Goal: Information Seeking & Learning: Check status

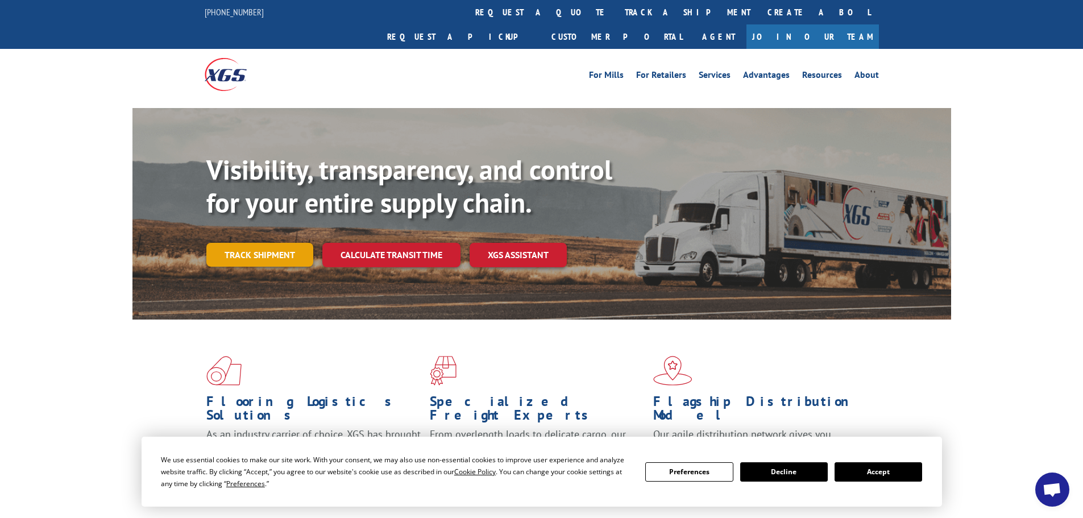
click at [237, 243] on link "Track shipment" at bounding box center [259, 255] width 107 height 24
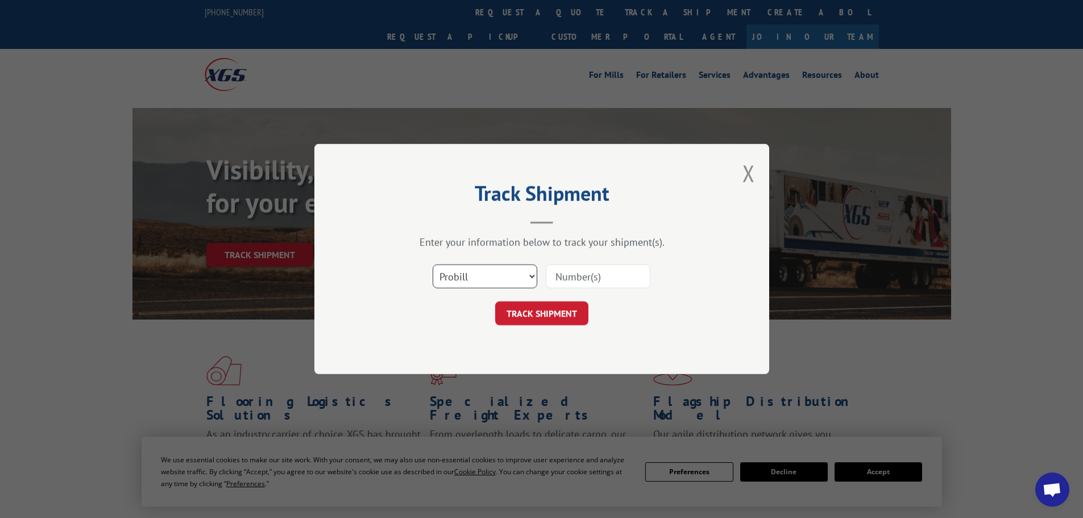
click at [470, 270] on select "Select category... Probill BOL PO" at bounding box center [485, 276] width 105 height 24
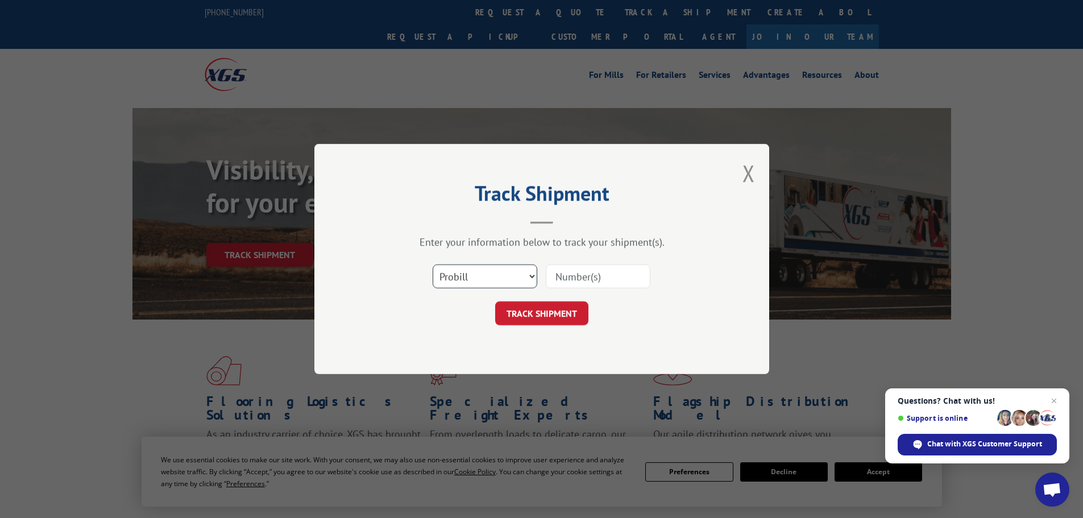
select select "po"
click at [433, 264] on select "Select category... Probill BOL PO" at bounding box center [485, 276] width 105 height 24
paste input "36549542"
type input "36549542"
click at [552, 312] on button "TRACK SHIPMENT" at bounding box center [541, 313] width 93 height 24
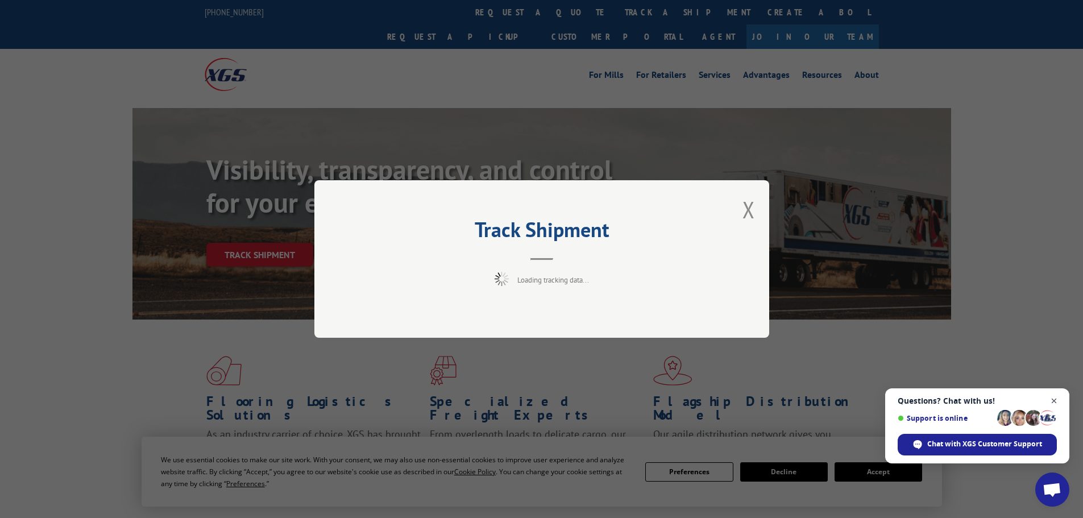
click at [1055, 401] on span "Close chat" at bounding box center [1054, 401] width 14 height 14
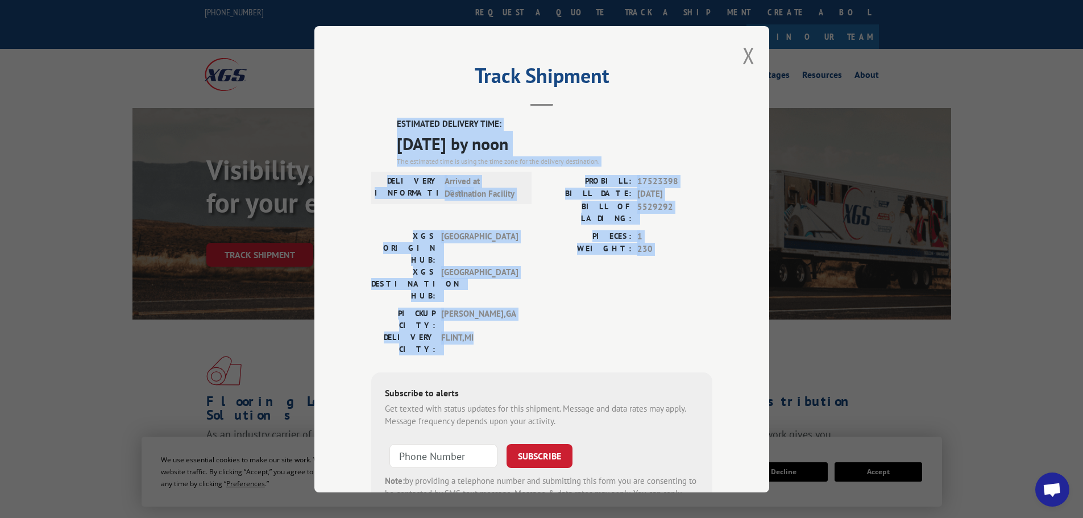
drag, startPoint x: 500, startPoint y: 279, endPoint x: 374, endPoint y: 117, distance: 204.6
click at [374, 117] on div "Track Shipment ESTIMATED DELIVERY TIME: [DATE] by noon The estimated time is us…" at bounding box center [541, 259] width 455 height 466
copy div "ESTIMATED DELIVERY TIME: [DATE] by noon The estimated time is using the time zo…"
click at [745, 49] on button "Close modal" at bounding box center [749, 55] width 13 height 30
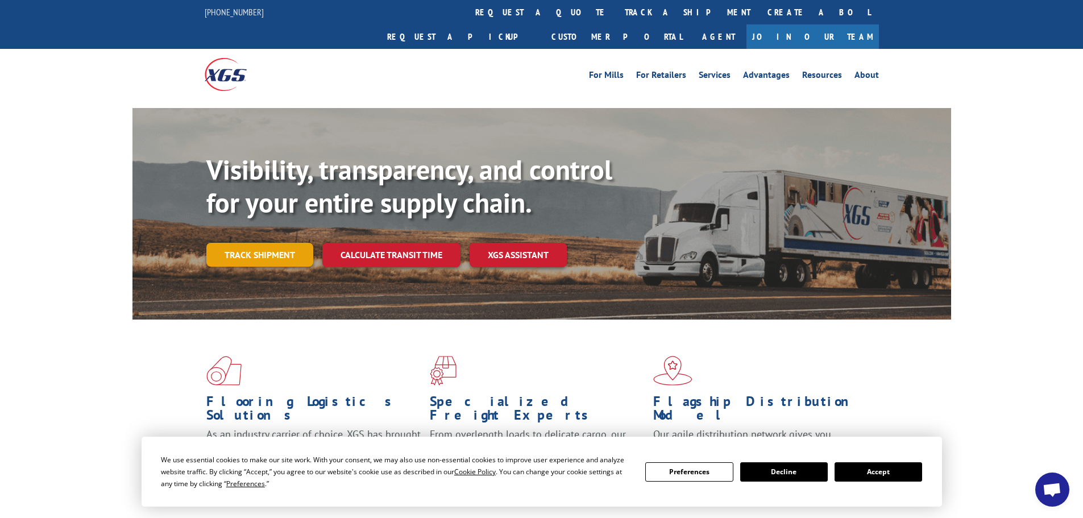
click at [231, 243] on link "Track shipment" at bounding box center [259, 255] width 107 height 24
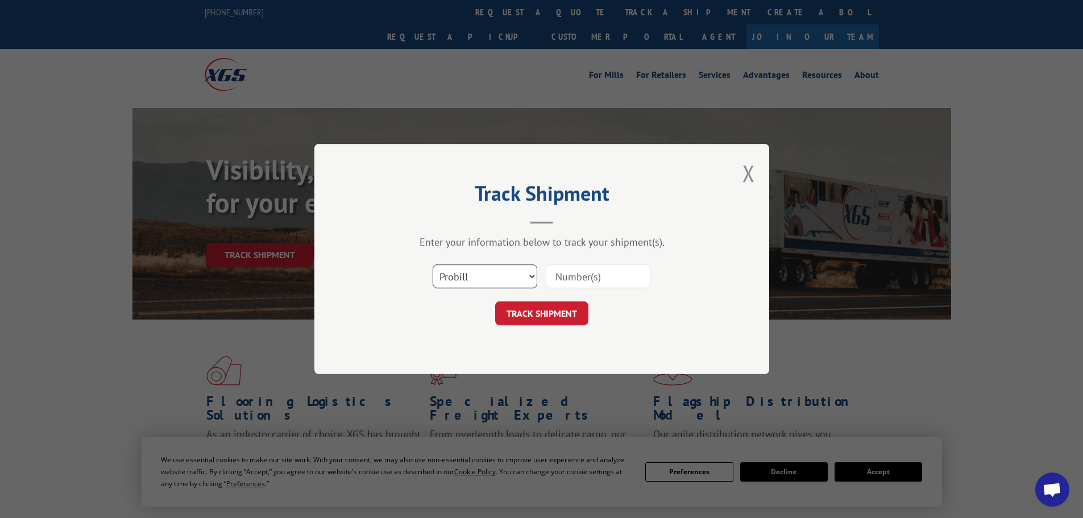
click at [458, 276] on select "Select category... Probill BOL PO" at bounding box center [485, 276] width 105 height 24
select select "po"
click at [433, 264] on select "Select category... Probill BOL PO" at bounding box center [485, 276] width 105 height 24
paste input "36549660"
type input "36549660"
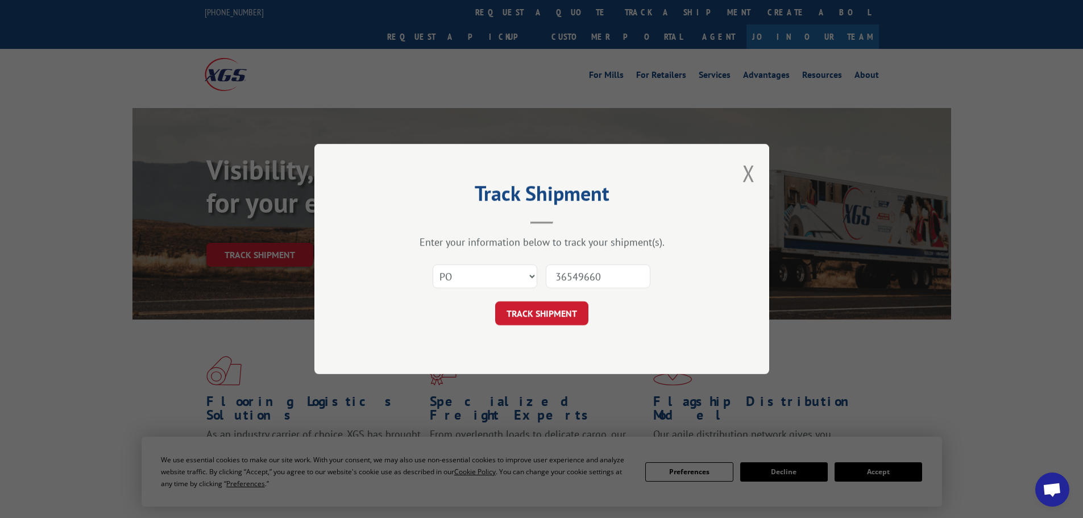
click at [564, 312] on button "TRACK SHIPMENT" at bounding box center [541, 313] width 93 height 24
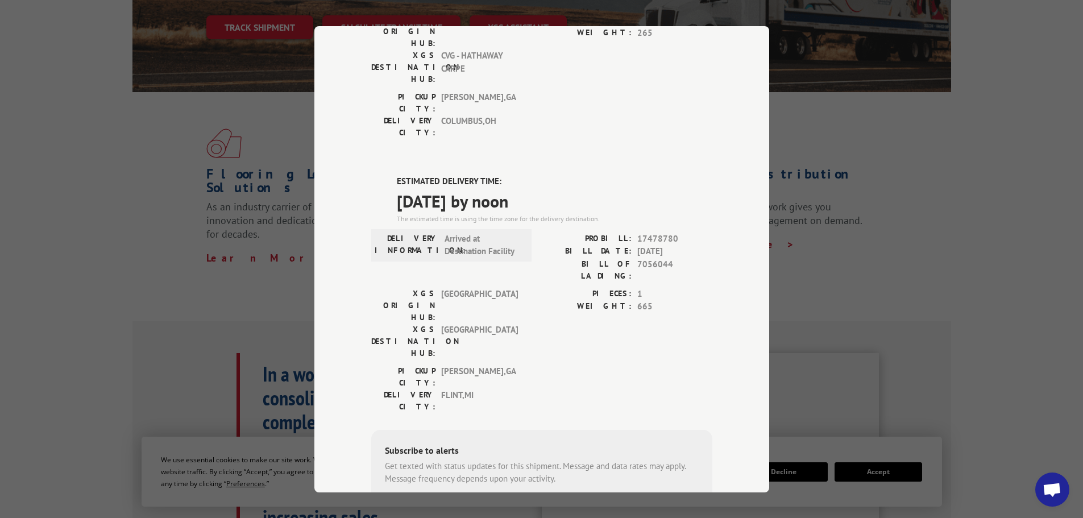
scroll to position [230, 0]
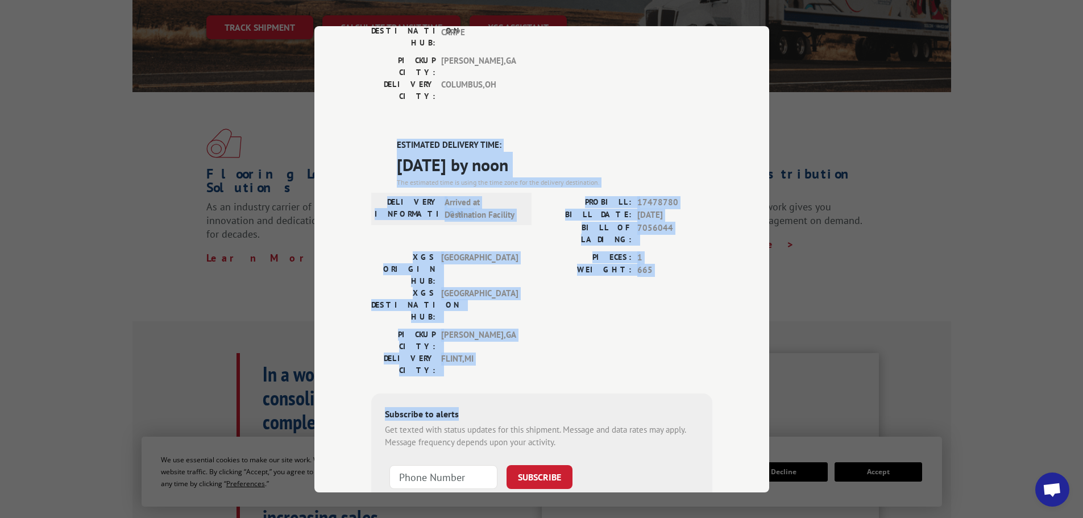
drag, startPoint x: 485, startPoint y: 249, endPoint x: 350, endPoint y: 77, distance: 219.1
click at [350, 77] on div "Track Shipment DELIVERED DELIVERY INFORMATION: PROBILL: 10813475 BILL DATE: [DA…" at bounding box center [541, 259] width 455 height 466
copy div "ESTIMATED DELIVERY TIME: [DATE] by noon The estimated time is using the time zo…"
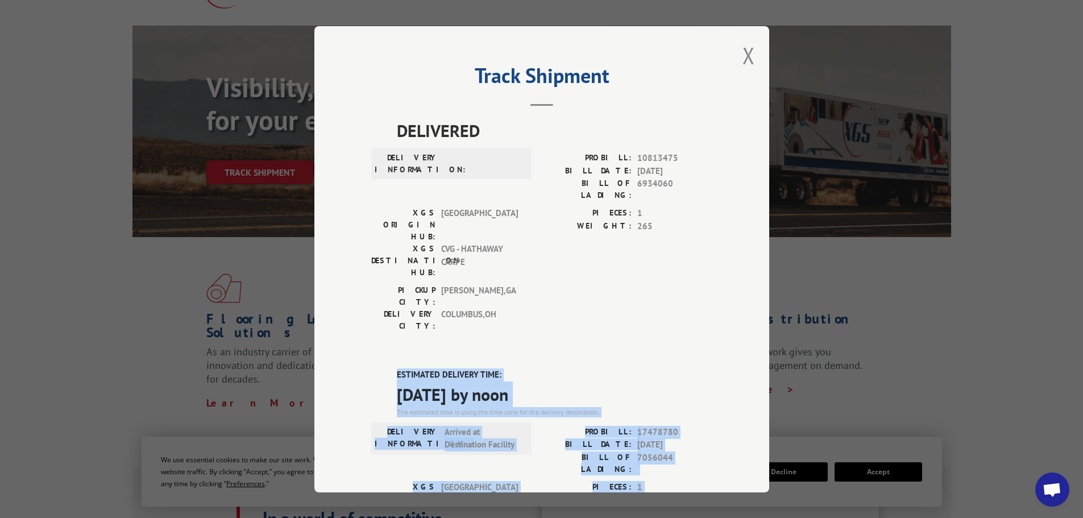
scroll to position [0, 0]
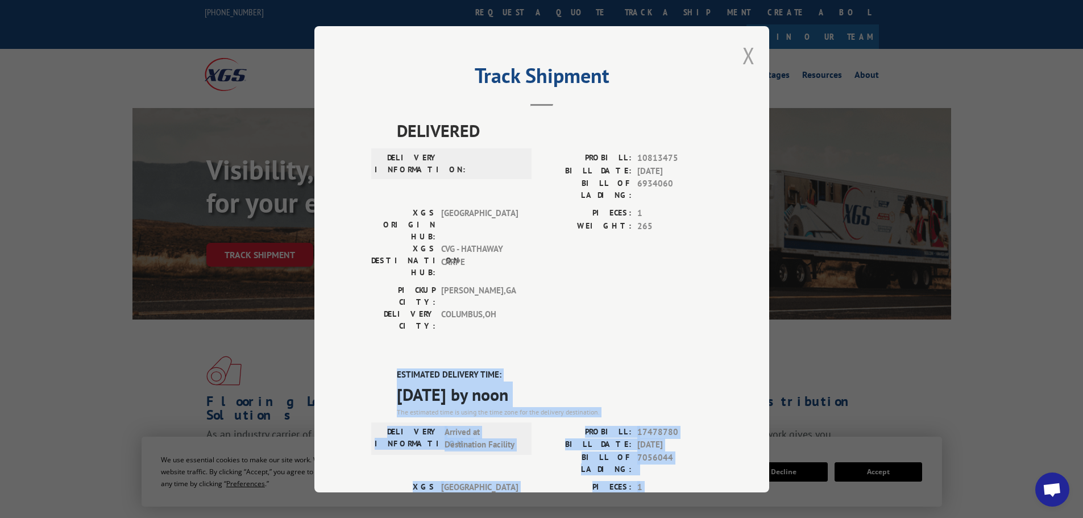
click at [743, 52] on button "Close modal" at bounding box center [749, 55] width 13 height 30
